Goal: Information Seeking & Learning: Learn about a topic

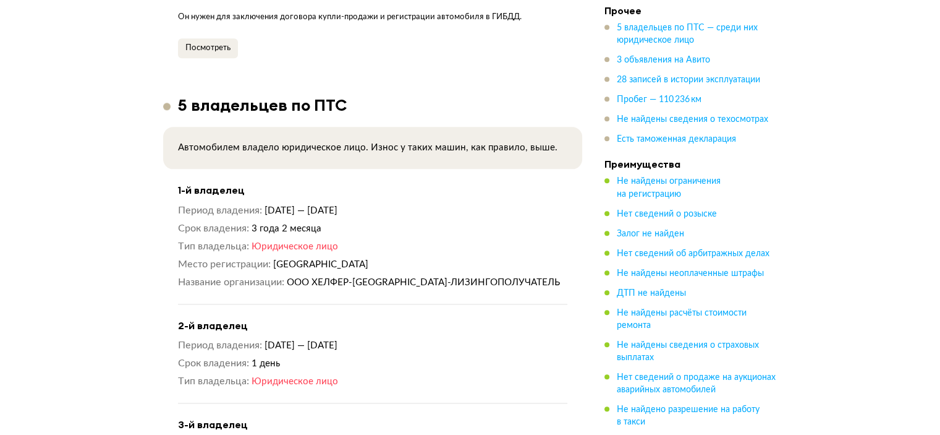
scroll to position [1422, 0]
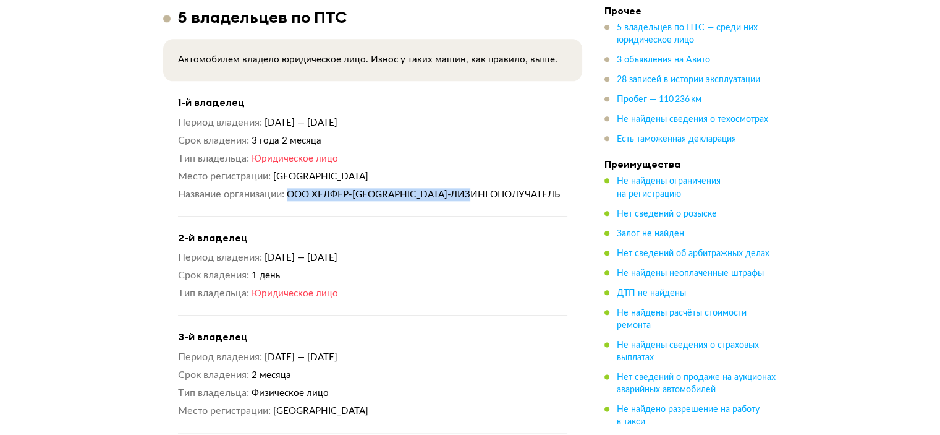
drag, startPoint x: 495, startPoint y: 179, endPoint x: 291, endPoint y: 177, distance: 204.0
click at [291, 188] on dd "ООО ХЕЛФЕР-[GEOGRAPHIC_DATA]-ЛИЗИНГОПОЛУЧАТЕЛЬ" at bounding box center [427, 194] width 281 height 13
click at [291, 190] on span "ООО ХЕЛФЕР-[GEOGRAPHIC_DATA]-ЛИЗИНГОПОЛУЧАТЕЛЬ" at bounding box center [423, 194] width 273 height 9
drag, startPoint x: 289, startPoint y: 179, endPoint x: 375, endPoint y: 184, distance: 86.0
click at [375, 188] on dl "Название организации ООО ХЕЛФЕР-[GEOGRAPHIC_DATA]-ЛИЗИНГОПОЛУЧАТЕЛЬ" at bounding box center [372, 194] width 389 height 13
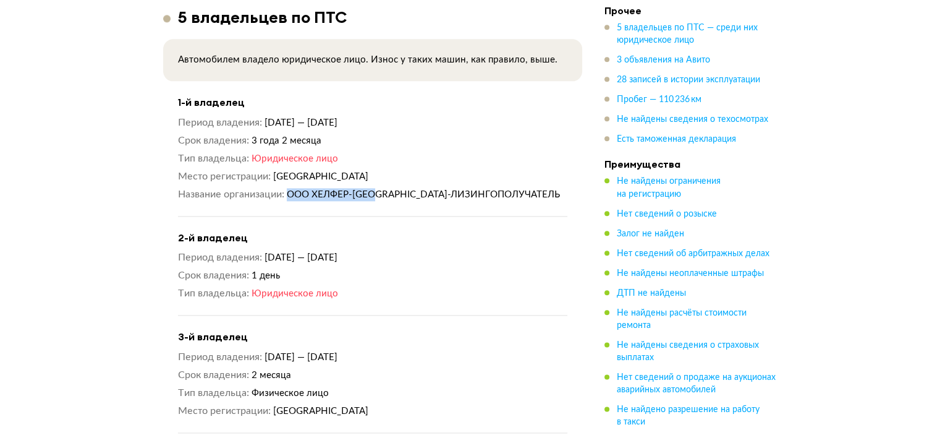
copy span "ООО ХЕЛФЕР-[GEOGRAPHIC_DATA]-"
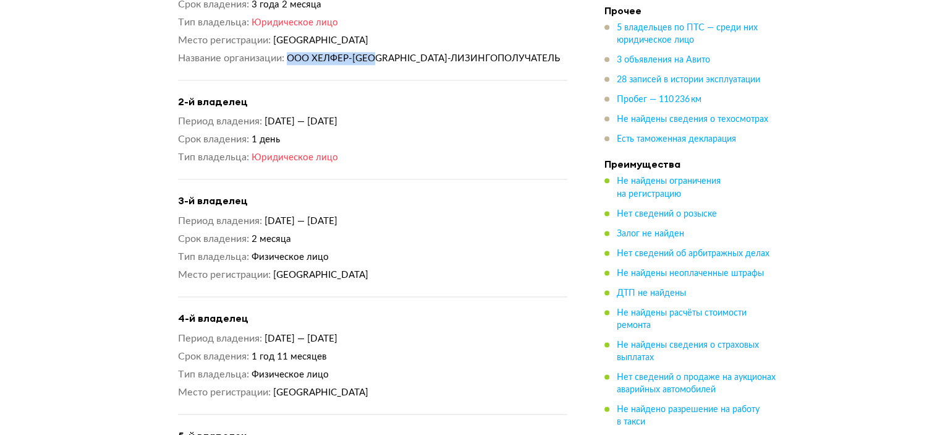
scroll to position [1484, 0]
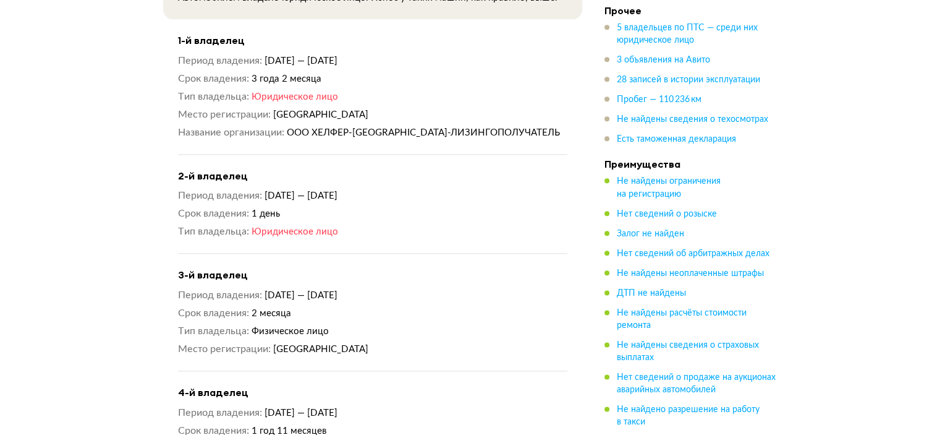
click at [288, 227] on span "Юридическое лицо" at bounding box center [295, 231] width 87 height 9
click at [304, 191] on span "[DATE] — [DATE]" at bounding box center [301, 195] width 73 height 9
click at [266, 209] on span "1 день" at bounding box center [266, 213] width 28 height 9
click at [270, 209] on span "1 день" at bounding box center [266, 213] width 28 height 9
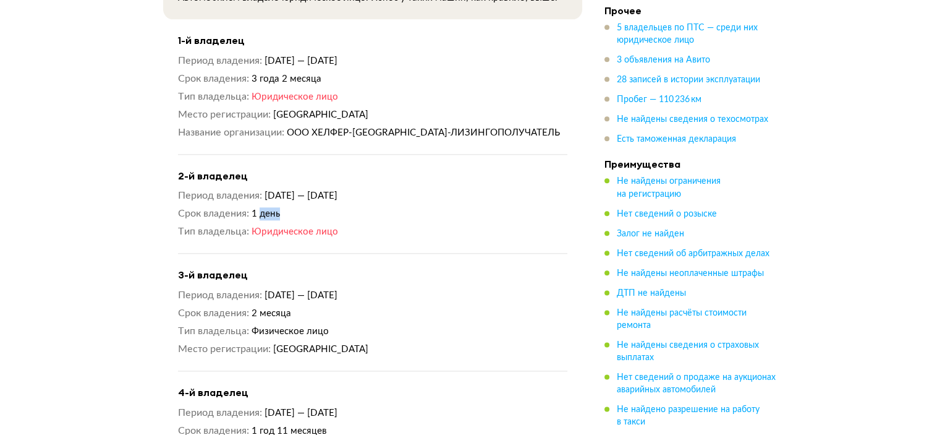
click at [270, 209] on span "1 день" at bounding box center [266, 213] width 28 height 9
drag, startPoint x: 253, startPoint y: 301, endPoint x: 312, endPoint y: 306, distance: 58.9
click at [312, 306] on div "Период владения [DATE] — [DATE] Срок владения 2 месяца Тип владельца Физическое…" at bounding box center [372, 322] width 389 height 67
click at [298, 227] on span "Юридическое лицо" at bounding box center [295, 231] width 87 height 9
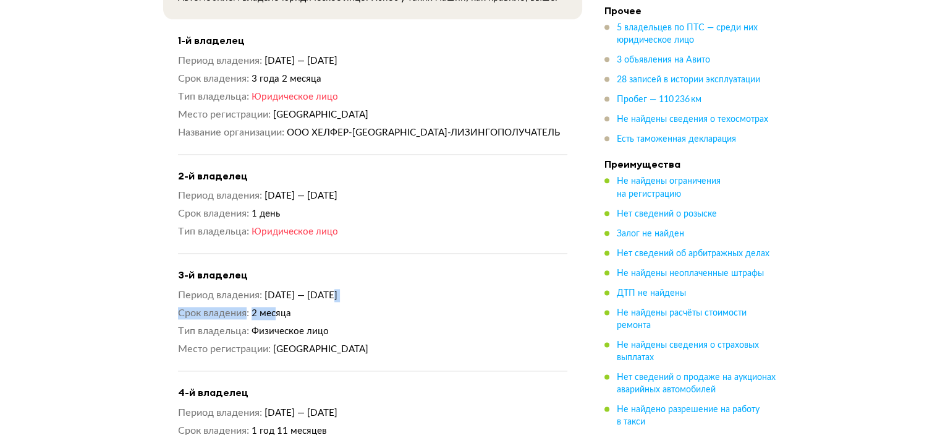
drag, startPoint x: 292, startPoint y: 282, endPoint x: 331, endPoint y: 282, distance: 39.6
click at [331, 289] on div "Период владения [DATE] — [DATE] Срок владения 2 месяца Тип владельца Физическое…" at bounding box center [372, 322] width 389 height 67
click at [331, 291] on span "[DATE] — [DATE]" at bounding box center [301, 295] width 73 height 9
click at [304, 326] on span "Физическое лицо" at bounding box center [290, 330] width 77 height 9
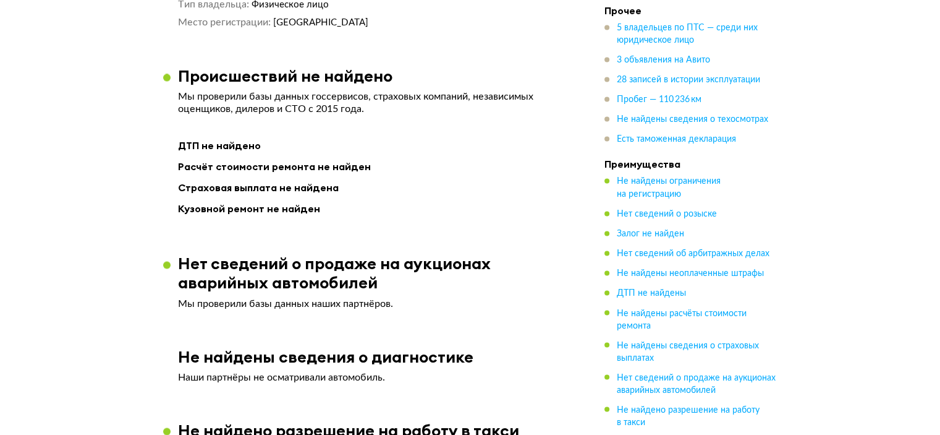
scroll to position [2164, 0]
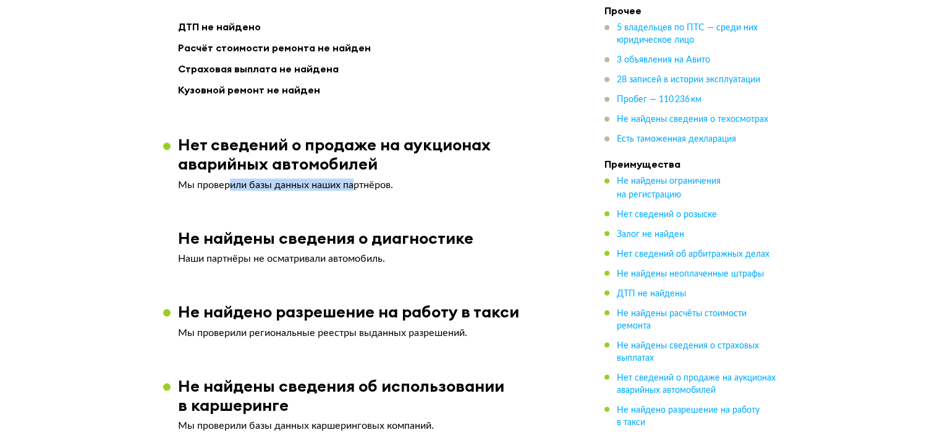
drag, startPoint x: 276, startPoint y: 160, endPoint x: 363, endPoint y: 158, distance: 87.2
click at [359, 178] on p "Мы проверили базы данных наших партнёров." at bounding box center [372, 184] width 389 height 12
drag, startPoint x: 369, startPoint y: 158, endPoint x: 379, endPoint y: 160, distance: 10.1
click at [370, 178] on p "Мы проверили базы данных наших партнёров." at bounding box center [372, 184] width 389 height 12
drag, startPoint x: 388, startPoint y: 161, endPoint x: 184, endPoint y: 158, distance: 204.0
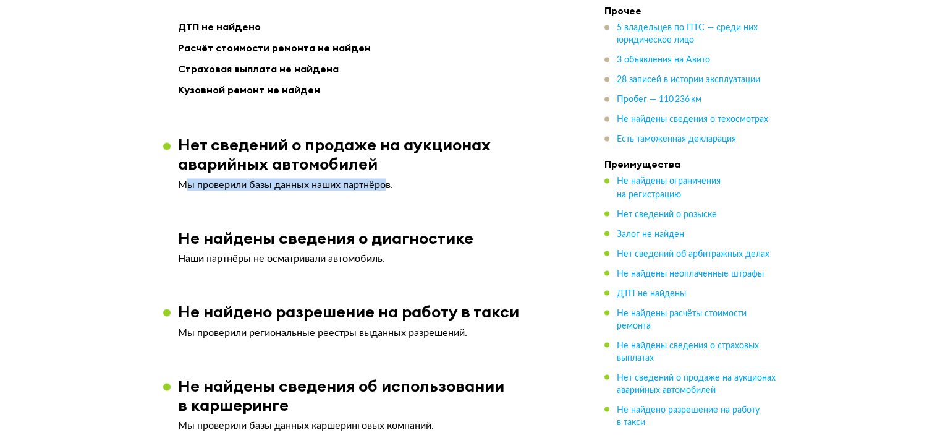
click at [184, 178] on p "Мы проверили базы данных наших партнёров." at bounding box center [372, 184] width 389 height 12
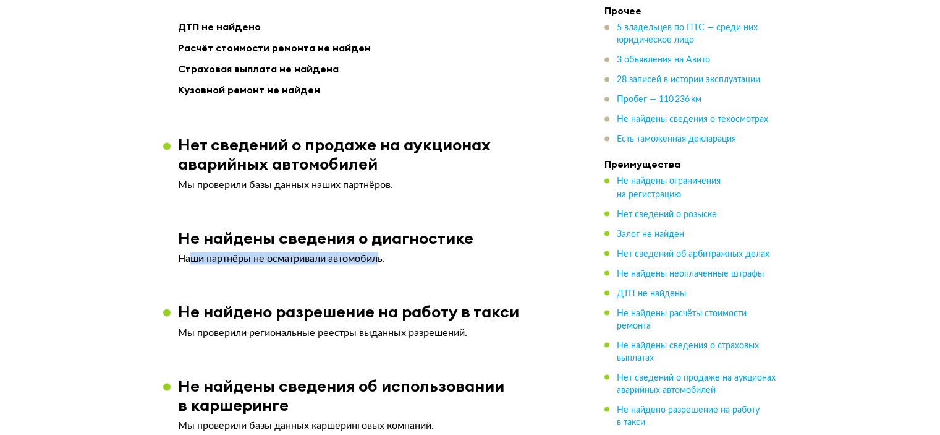
drag, startPoint x: 199, startPoint y: 236, endPoint x: 381, endPoint y: 232, distance: 181.8
click at [381, 252] on p "Наши партнёры не осматривали автомобиль." at bounding box center [372, 258] width 389 height 12
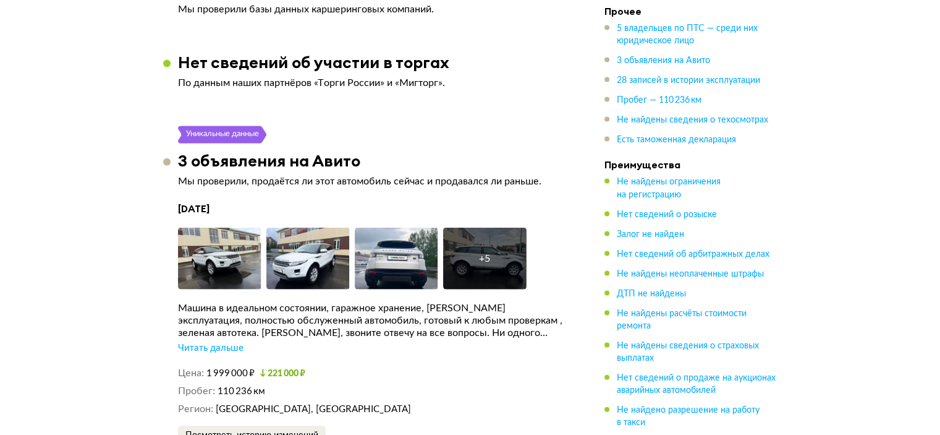
scroll to position [2658, 0]
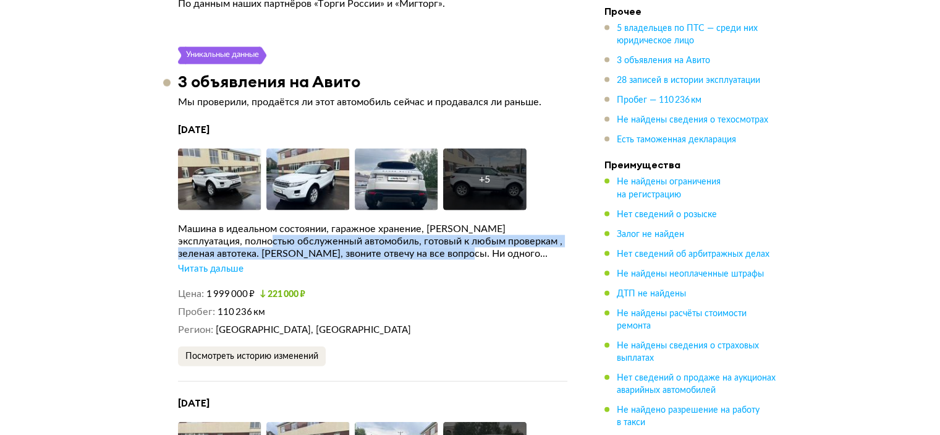
drag, startPoint x: 455, startPoint y: 227, endPoint x: 232, endPoint y: 219, distance: 222.7
click at [232, 223] on div "Машина в идеальном состоянии, гаражное хранение, [PERSON_NAME] эксплуатация, по…" at bounding box center [372, 241] width 389 height 37
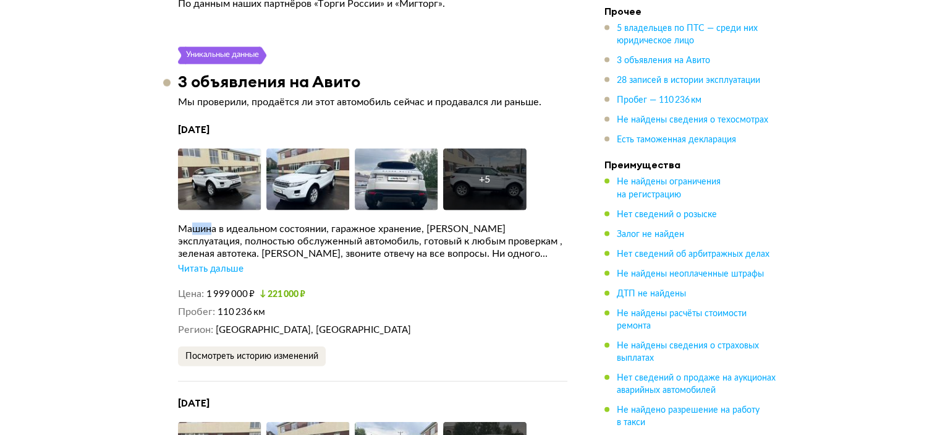
drag, startPoint x: 192, startPoint y: 202, endPoint x: 231, endPoint y: 215, distance: 41.1
click at [230, 223] on div "Машина в идеальном состоянии, гаражное хранение, [PERSON_NAME] эксплуатация, по…" at bounding box center [372, 241] width 389 height 37
click at [234, 223] on div "Машина в идеальном состоянии, гаражное хранение, [PERSON_NAME] эксплуатация, по…" at bounding box center [372, 241] width 389 height 37
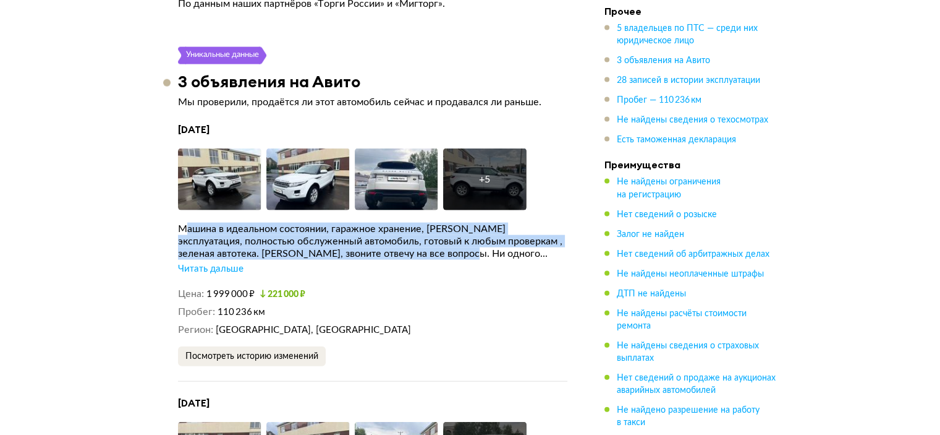
drag, startPoint x: 188, startPoint y: 206, endPoint x: 462, endPoint y: 234, distance: 275.3
click at [462, 234] on div "Машина в идеальном состоянии, гаражное хранение, [PERSON_NAME] эксплуатация, по…" at bounding box center [372, 241] width 389 height 37
drag, startPoint x: 462, startPoint y: 234, endPoint x: 383, endPoint y: 232, distance: 78.5
click at [462, 234] on div "Машина в идеальном состоянии, гаражное хранение, [PERSON_NAME] эксплуатация, по…" at bounding box center [372, 241] width 389 height 37
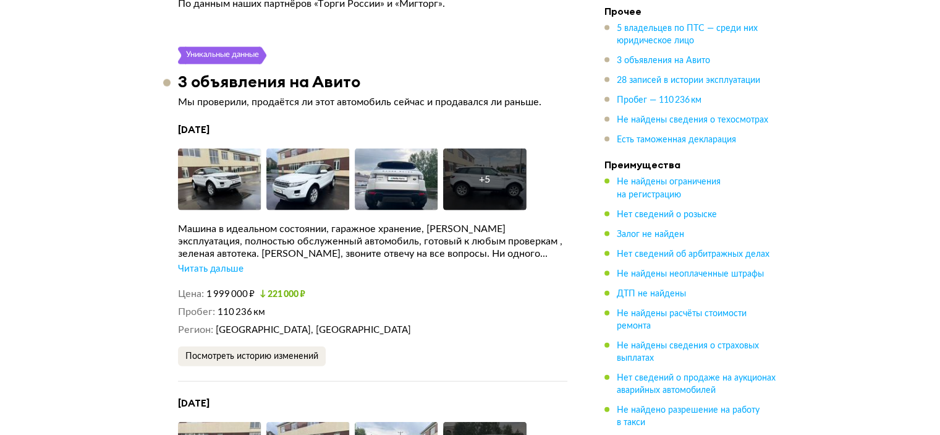
drag, startPoint x: 292, startPoint y: 229, endPoint x: 274, endPoint y: 233, distance: 17.7
click at [292, 229] on div "Машина в идеальном состоянии, гаражное хранение, [PERSON_NAME] эксплуатация, по…" at bounding box center [372, 241] width 389 height 37
click at [215, 263] on div "Читать дальше" at bounding box center [211, 269] width 66 height 12
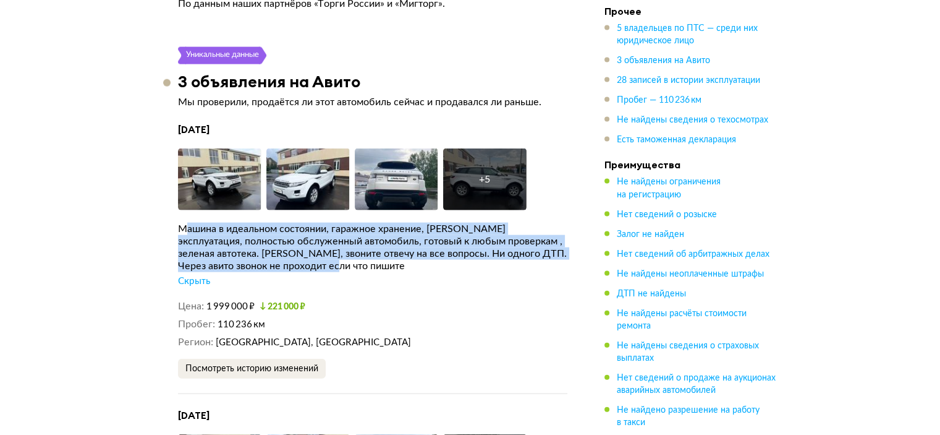
drag, startPoint x: 344, startPoint y: 240, endPoint x: 185, endPoint y: 210, distance: 161.3
click at [185, 223] on div "Машина в идеальном состоянии, гаражное хранение, [PERSON_NAME] эксплуатация, по…" at bounding box center [372, 247] width 389 height 49
drag, startPoint x: 182, startPoint y: 206, endPoint x: 344, endPoint y: 242, distance: 165.3
click at [344, 242] on div "Машина в идеальном состоянии, гаражное хранение, [PERSON_NAME] эксплуатация, по…" at bounding box center [372, 247] width 389 height 49
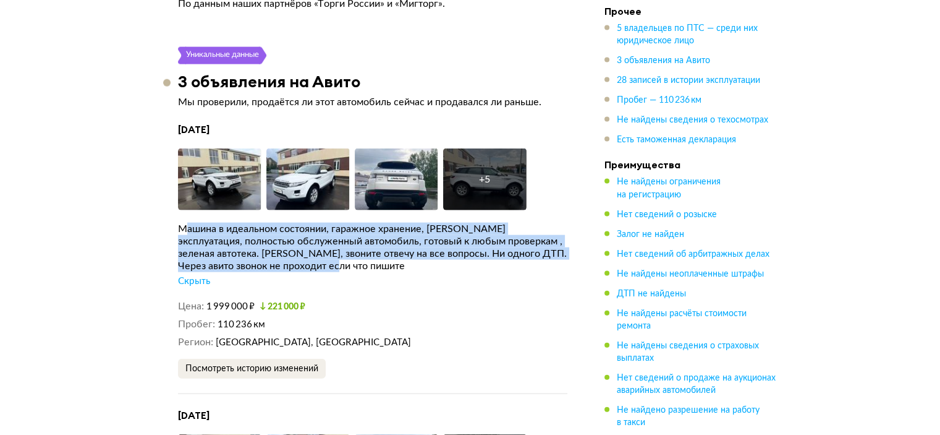
click at [344, 242] on div "Машина в идеальном состоянии, гаражное хранение, [PERSON_NAME] эксплуатация, по…" at bounding box center [372, 247] width 389 height 49
drag, startPoint x: 350, startPoint y: 243, endPoint x: 185, endPoint y: 208, distance: 168.8
click at [185, 223] on div "Машина в идеальном состоянии, гаражное хранение, [PERSON_NAME] эксплуатация, по…" at bounding box center [372, 247] width 389 height 49
drag, startPoint x: 348, startPoint y: 244, endPoint x: 188, endPoint y: 209, distance: 163.8
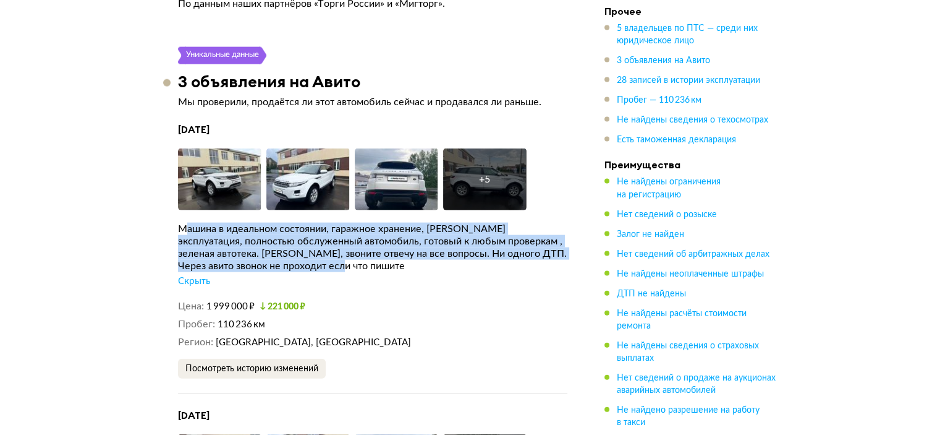
click at [188, 223] on div "Машина в идеальном состоянии, гаражное хранение, [PERSON_NAME] эксплуатация, по…" at bounding box center [372, 247] width 389 height 49
click at [187, 223] on div "Машина в идеальном состоянии, гаражное хранение, [PERSON_NAME] эксплуатация, по…" at bounding box center [372, 247] width 389 height 49
click at [210, 223] on div "Машина в идеальном состоянии, гаражное хранение, [PERSON_NAME] эксплуатация, по…" at bounding box center [372, 247] width 389 height 49
drag, startPoint x: 185, startPoint y: 207, endPoint x: 346, endPoint y: 244, distance: 164.8
click at [346, 244] on div "Машина в идеальном состоянии, гаражное хранение, [PERSON_NAME] эксплуатация, по…" at bounding box center [372, 247] width 389 height 49
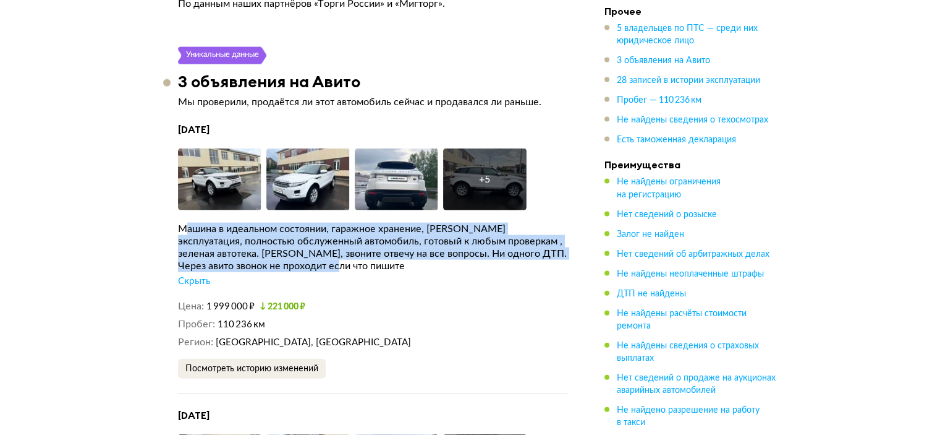
click at [346, 244] on div "Машина в идеальном состоянии, гаражное хранение, [PERSON_NAME] эксплуатация, по…" at bounding box center [372, 247] width 389 height 49
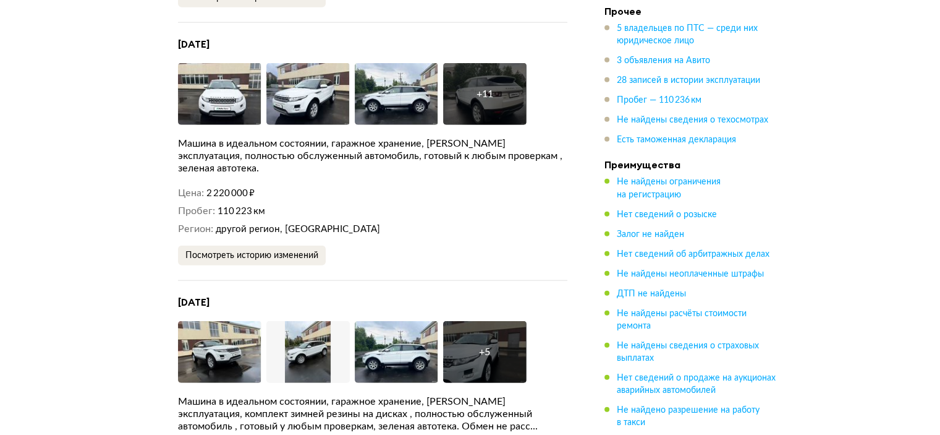
scroll to position [2906, 0]
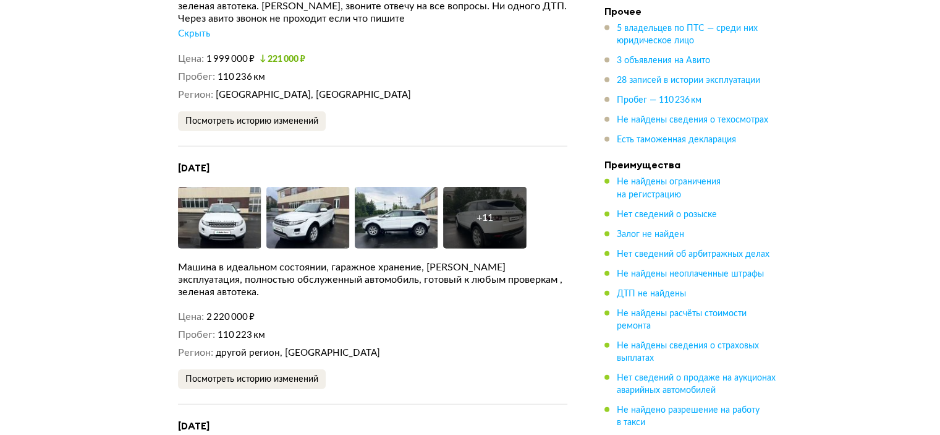
click at [439, 261] on div "Машина в идеальном состоянии, гаражное хранение, [PERSON_NAME] эксплуатация, по…" at bounding box center [372, 279] width 389 height 37
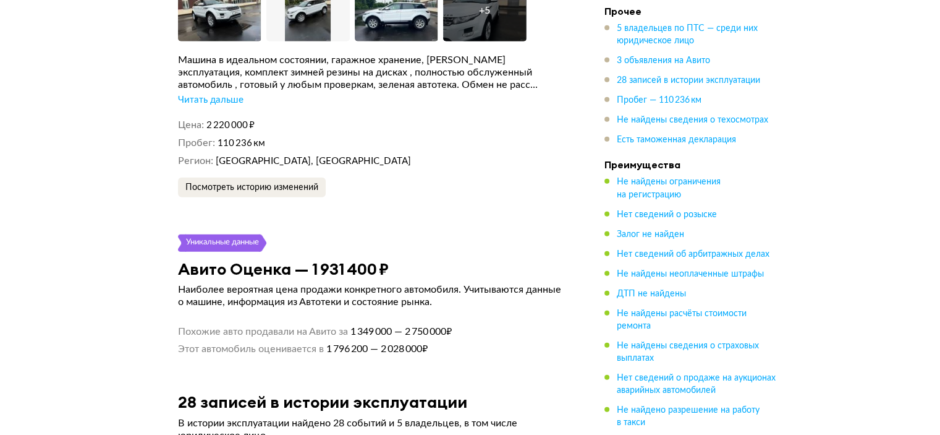
scroll to position [3462, 0]
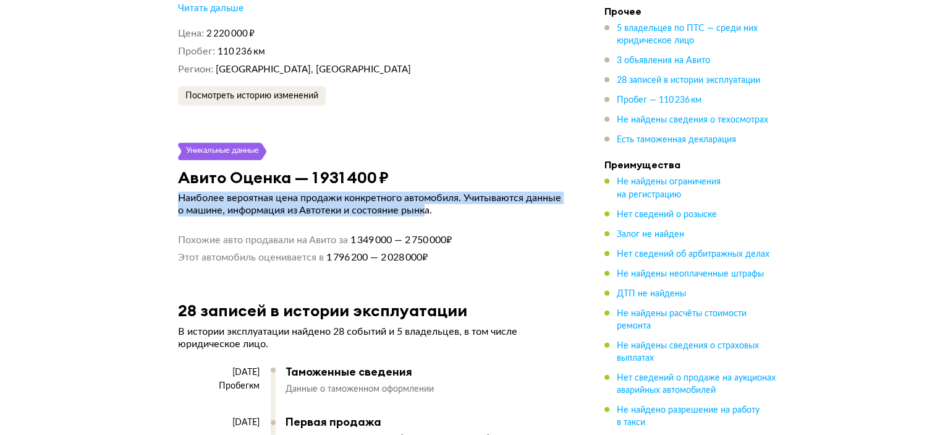
drag, startPoint x: 427, startPoint y: 180, endPoint x: 168, endPoint y: 174, distance: 259.7
click at [168, 174] on article "Уникальные данные Авито Оценка — 1 931 400 ₽ Наиболее вероятная цена продажи ко…" at bounding box center [372, 203] width 419 height 121
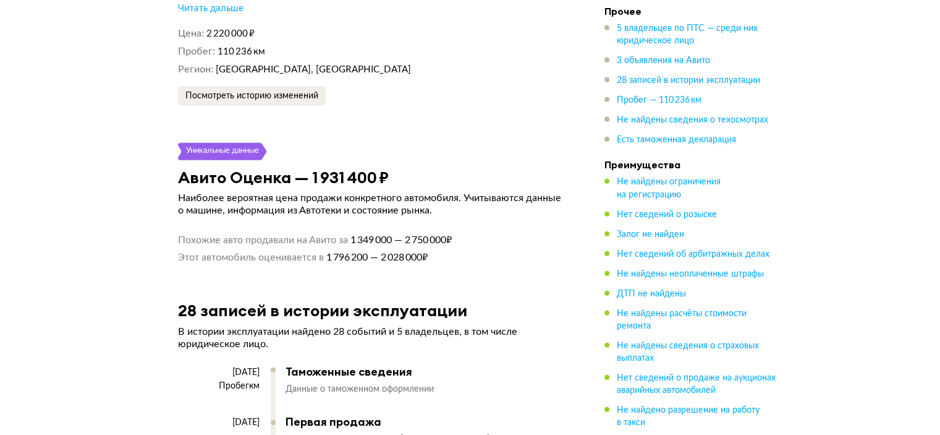
click at [185, 192] on p "Наиболее вероятная цена продажи конкретного автомобиля. Учитываются данные о ма…" at bounding box center [372, 204] width 389 height 25
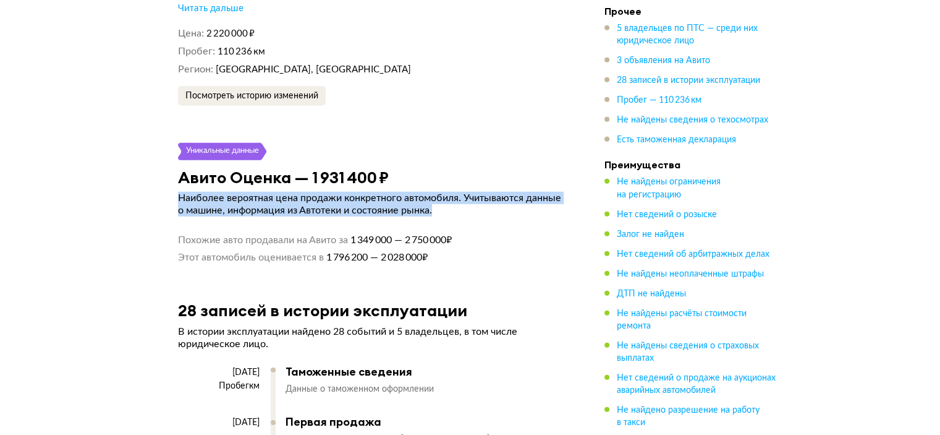
drag, startPoint x: 191, startPoint y: 169, endPoint x: 472, endPoint y: 179, distance: 281.5
click at [472, 192] on p "Наиболее вероятная цена продажи конкретного автомобиля. Учитываются данные о ма…" at bounding box center [372, 204] width 389 height 25
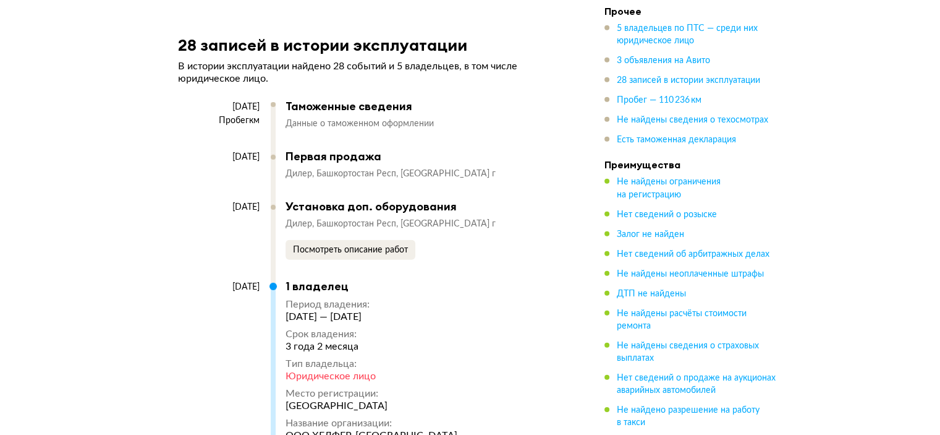
scroll to position [3833, 0]
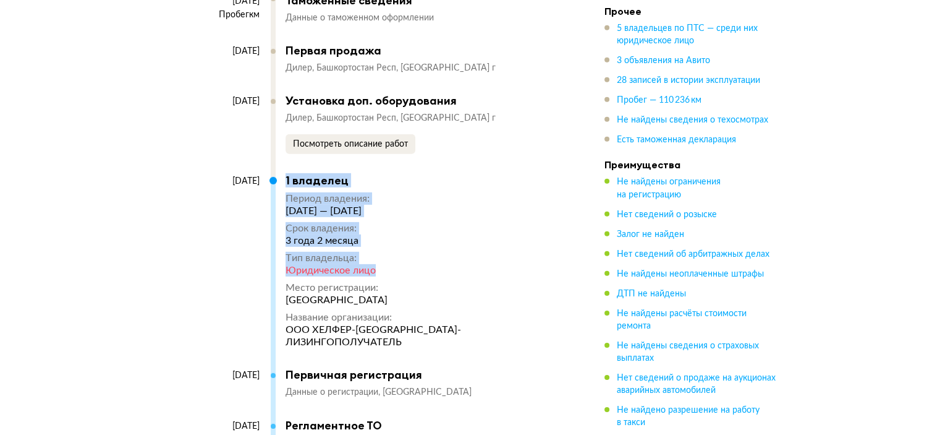
drag, startPoint x: 388, startPoint y: 244, endPoint x: 271, endPoint y: 237, distance: 117.0
click at [271, 237] on div "[DATE] 1 владелец Период владения : [DATE] — [DATE] Срок владения : 3 года 2 ме…" at bounding box center [366, 271] width 377 height 194
click at [286, 252] on div "Тип владельца :" at bounding box center [421, 258] width 270 height 12
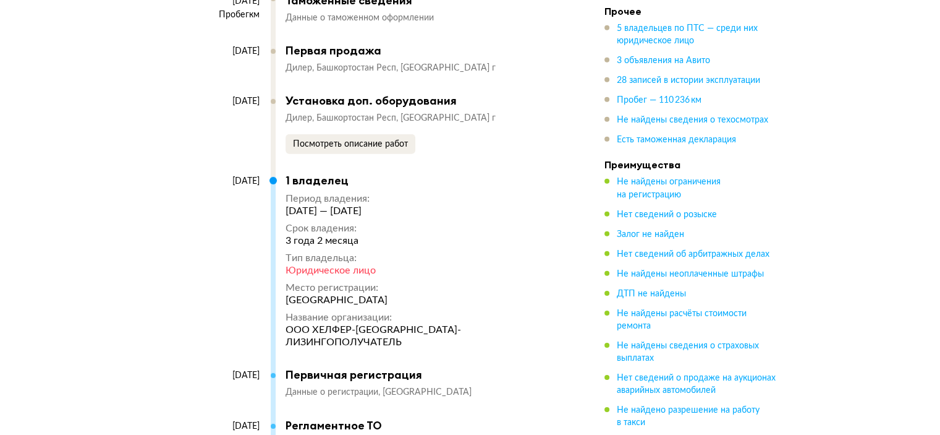
click at [289, 264] on div "Юридическое лицо" at bounding box center [421, 270] width 270 height 12
drag, startPoint x: 284, startPoint y: 243, endPoint x: 417, endPoint y: 249, distance: 133.7
click at [417, 249] on div "[DATE] 1 владелец Период владения : [DATE] — [DATE] Срок владения : 3 года 2 ме…" at bounding box center [366, 271] width 377 height 194
click at [417, 264] on div "Юридическое лицо" at bounding box center [421, 270] width 270 height 12
drag, startPoint x: 402, startPoint y: 273, endPoint x: 286, endPoint y: 269, distance: 116.3
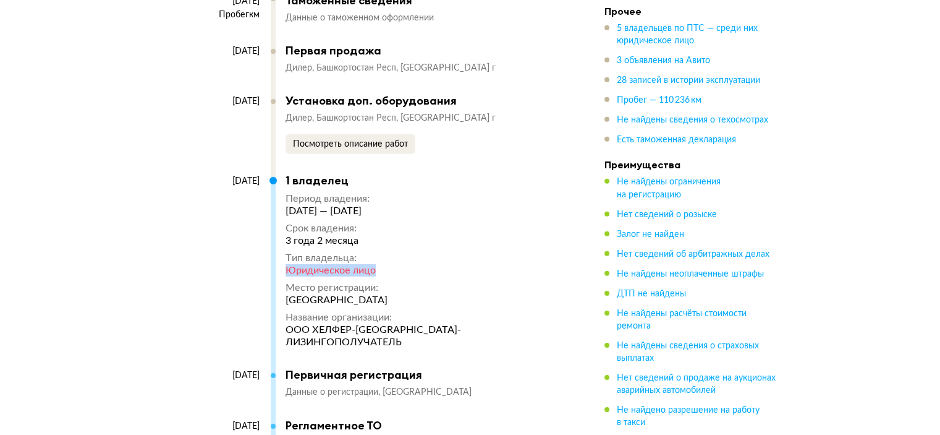
click at [286, 294] on div "[GEOGRAPHIC_DATA]" at bounding box center [421, 300] width 270 height 12
drag, startPoint x: 286, startPoint y: 272, endPoint x: 454, endPoint y: 276, distance: 168.8
click at [454, 294] on div "[GEOGRAPHIC_DATA]" at bounding box center [421, 300] width 270 height 12
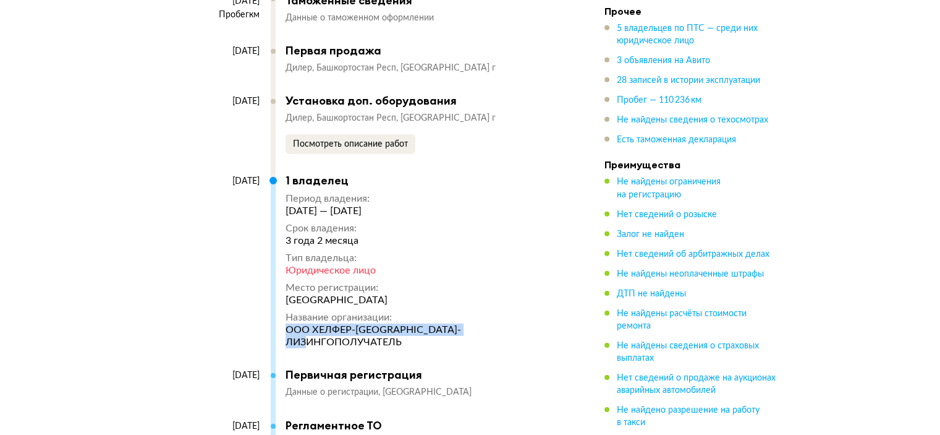
drag, startPoint x: 494, startPoint y: 301, endPoint x: 284, endPoint y: 304, distance: 209.6
click at [284, 304] on div "[DATE] 1 владелец Период владения : [DATE] — [DATE] Срок владения : 3 года 2 ме…" at bounding box center [366, 271] width 377 height 194
click at [286, 323] on div "ООО ХЕЛФЕР-[GEOGRAPHIC_DATA]-ЛИЗИНГОПОЛУЧАТЕЛЬ" at bounding box center [421, 335] width 270 height 25
drag, startPoint x: 291, startPoint y: 304, endPoint x: 514, endPoint y: 305, distance: 223.8
click at [514, 305] on div "[DATE] 1 владелец Период владения : [DATE] — [DATE] Срок владения : 3 года 2 ме…" at bounding box center [366, 271] width 377 height 194
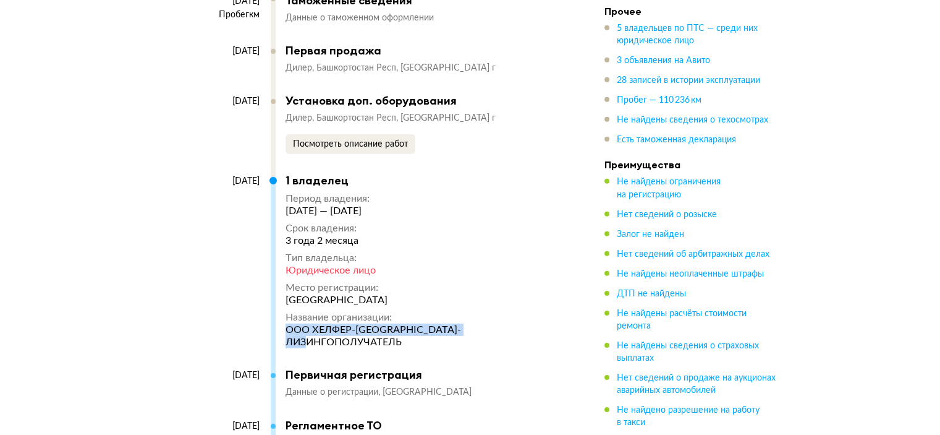
click at [514, 305] on div "[DATE] 1 владелец Период владения : [DATE] — [DATE] Срок владения : 3 года 2 ме…" at bounding box center [366, 271] width 377 height 194
drag, startPoint x: 494, startPoint y: 306, endPoint x: 282, endPoint y: 302, distance: 212.1
click at [282, 302] on div "[DATE] 1 владелец Период владения : [DATE] — [DATE] Срок владения : 3 года 2 ме…" at bounding box center [366, 271] width 377 height 194
drag, startPoint x: 291, startPoint y: 304, endPoint x: 489, endPoint y: 299, distance: 197.9
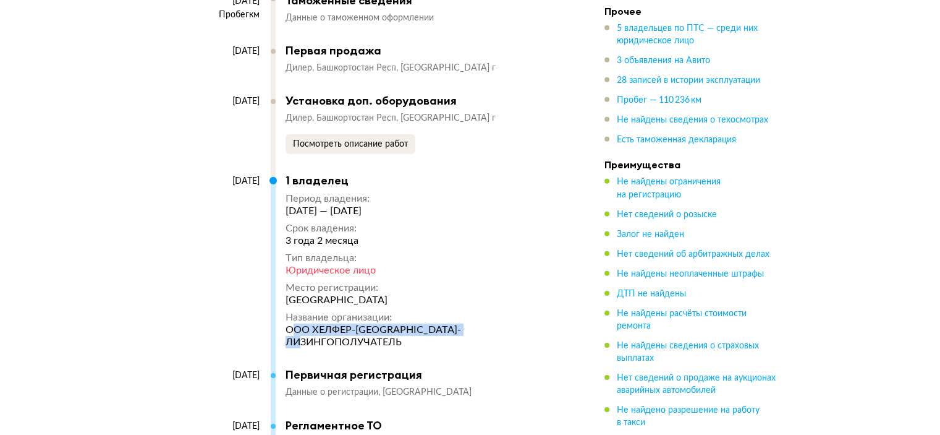
click at [489, 323] on div "ООО ХЕЛФЕР-[GEOGRAPHIC_DATA]-ЛИЗИНГОПОЛУЧАТЕЛЬ" at bounding box center [421, 335] width 270 height 25
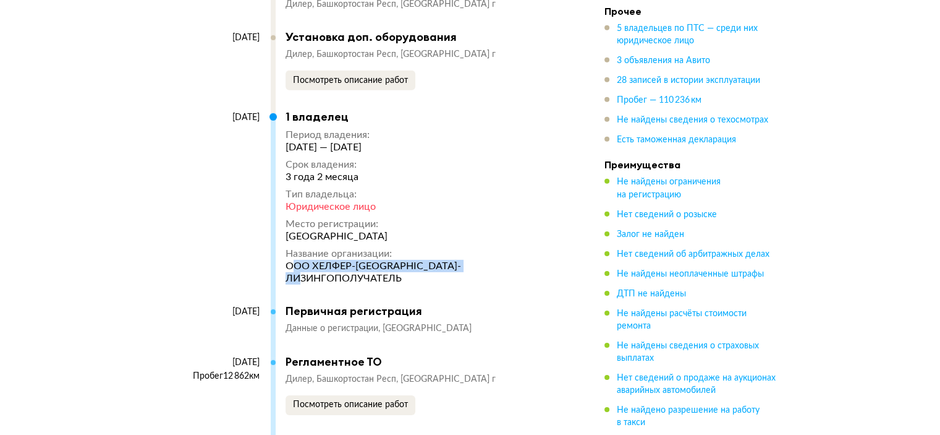
scroll to position [4019, 0]
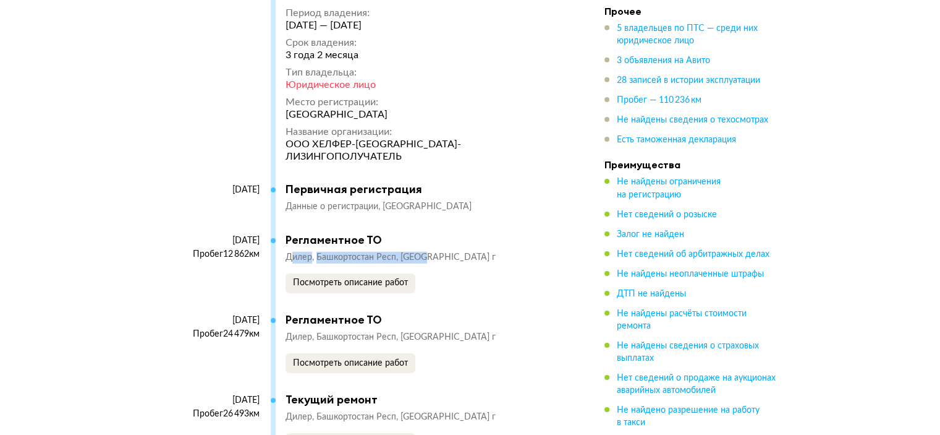
drag, startPoint x: 302, startPoint y: 217, endPoint x: 435, endPoint y: 222, distance: 132.4
click at [435, 252] on div "Дилер Башкортостан Респ, [GEOGRAPHIC_DATA] г" at bounding box center [421, 258] width 270 height 12
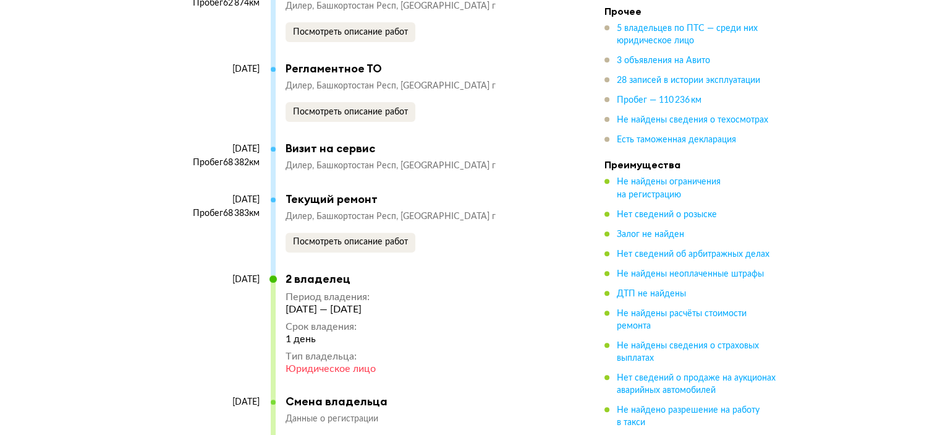
scroll to position [5317, 0]
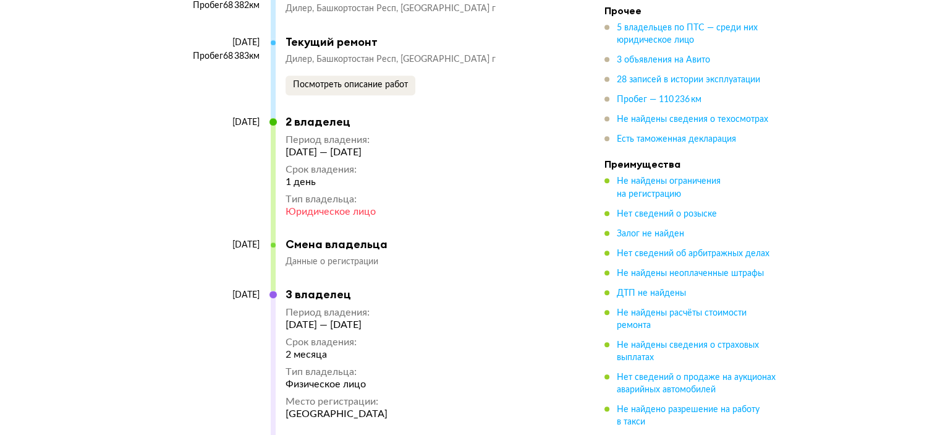
drag, startPoint x: 417, startPoint y: 292, endPoint x: 290, endPoint y: 294, distance: 127.4
click at [290, 318] on div "[DATE] — [DATE]" at bounding box center [337, 324] width 102 height 12
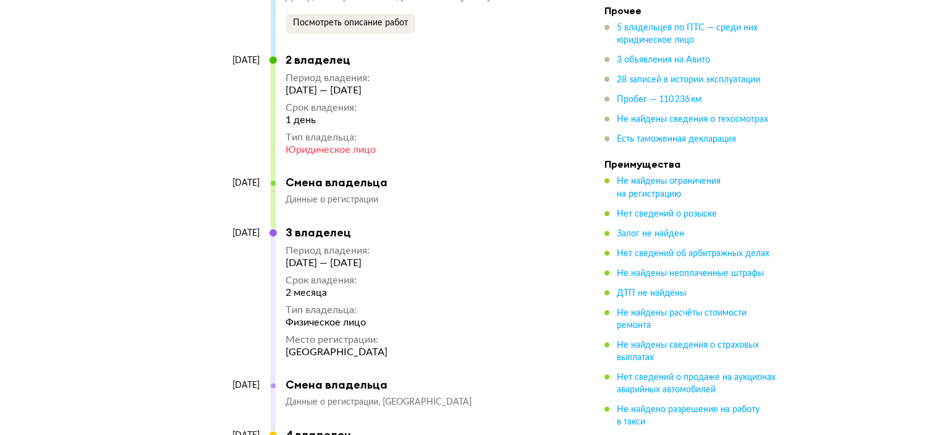
click at [388, 257] on div "[DATE] — [DATE]" at bounding box center [337, 263] width 102 height 12
drag, startPoint x: 353, startPoint y: 234, endPoint x: 326, endPoint y: 234, distance: 26.6
click at [326, 257] on div "[DATE] — [DATE]" at bounding box center [337, 263] width 102 height 12
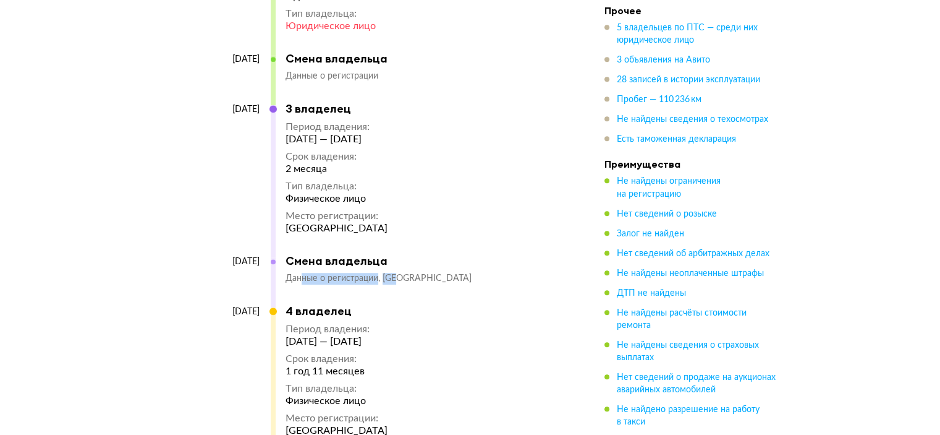
drag, startPoint x: 300, startPoint y: 251, endPoint x: 396, endPoint y: 251, distance: 95.8
click at [396, 273] on div "Данные о регистрации [GEOGRAPHIC_DATA]" at bounding box center [421, 279] width 270 height 12
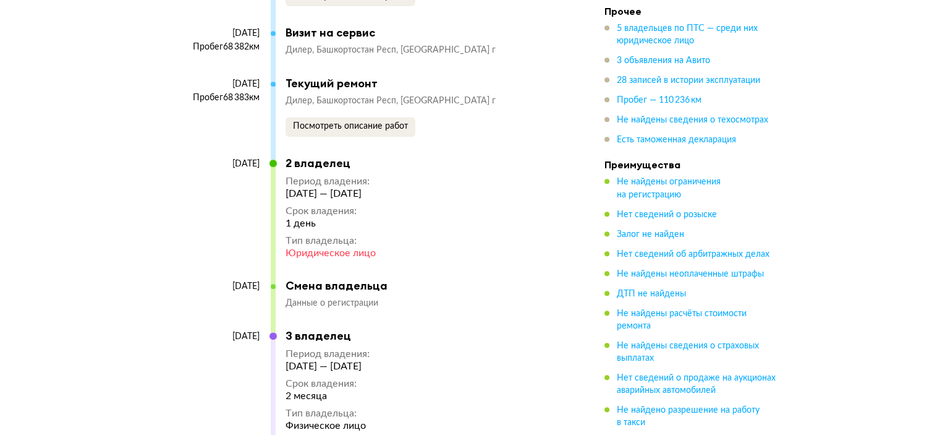
scroll to position [5255, 0]
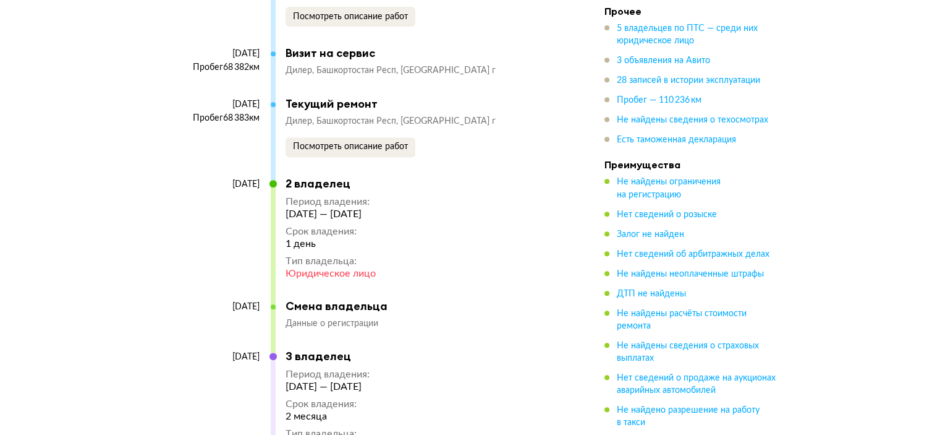
drag, startPoint x: 299, startPoint y: 187, endPoint x: 375, endPoint y: 189, distance: 76.1
click at [375, 208] on div "[DATE] — [DATE]" at bounding box center [331, 214] width 90 height 12
drag, startPoint x: 296, startPoint y: 301, endPoint x: 367, endPoint y: 298, distance: 71.8
click at [364, 299] on div "[DATE] Смена владельца Данные о регистрации" at bounding box center [366, 324] width 377 height 50
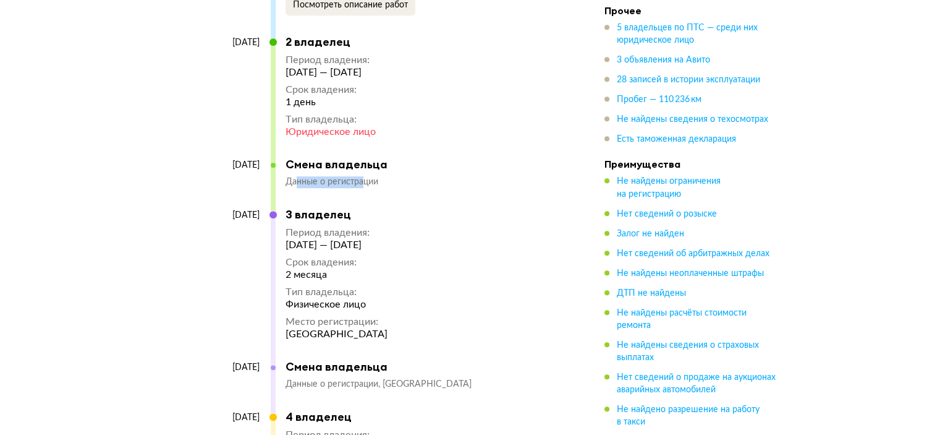
scroll to position [5502, 0]
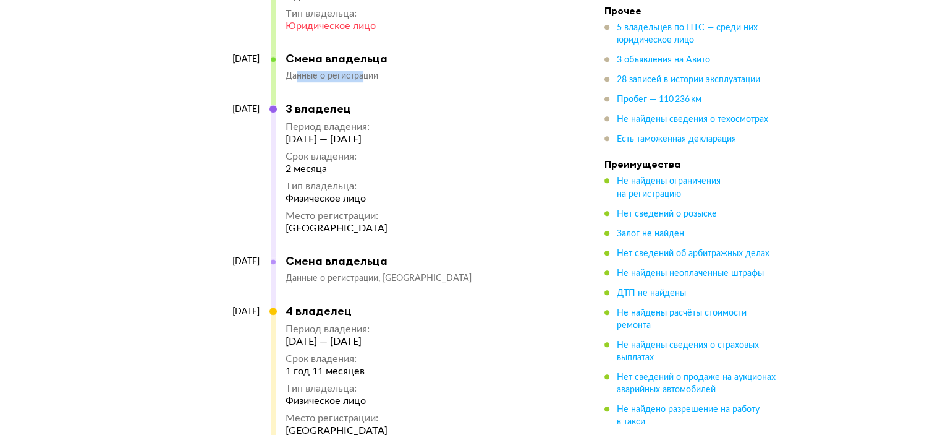
drag, startPoint x: 297, startPoint y: 252, endPoint x: 466, endPoint y: 252, distance: 169.4
click at [466, 273] on div "Данные о регистрации [GEOGRAPHIC_DATA]" at bounding box center [421, 279] width 270 height 12
drag, startPoint x: 297, startPoint y: 316, endPoint x: 383, endPoint y: 315, distance: 85.9
click at [368, 335] on div "[DATE] — [DATE]" at bounding box center [337, 341] width 102 height 12
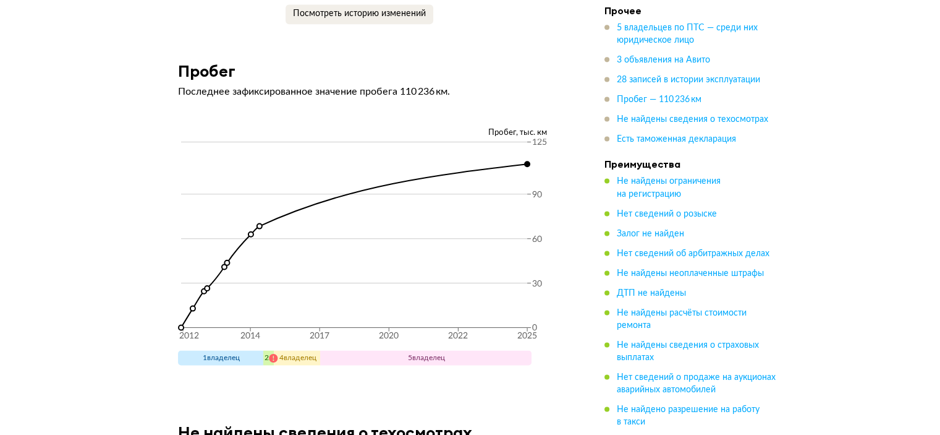
scroll to position [6430, 0]
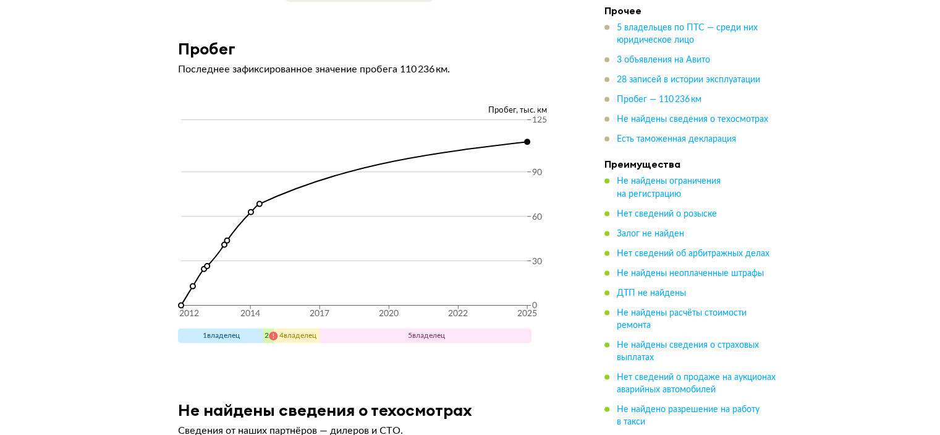
click at [272, 330] on icon at bounding box center [273, 335] width 10 height 10
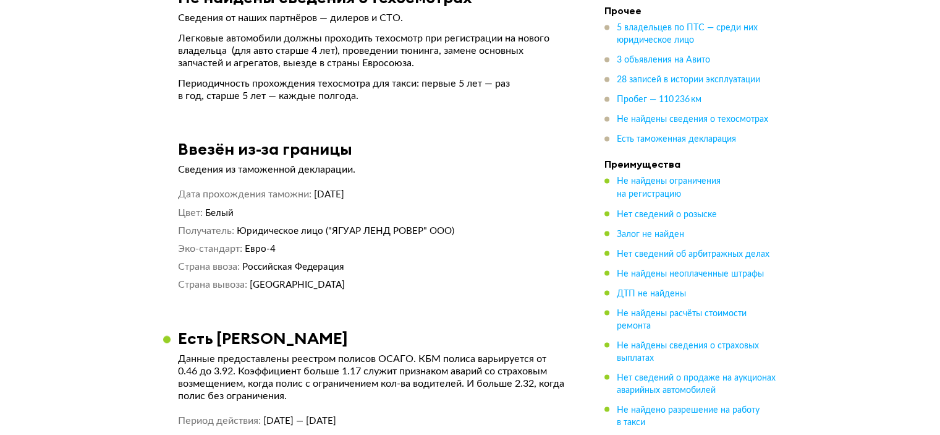
scroll to position [6944, 0]
